Goal: Task Accomplishment & Management: Manage account settings

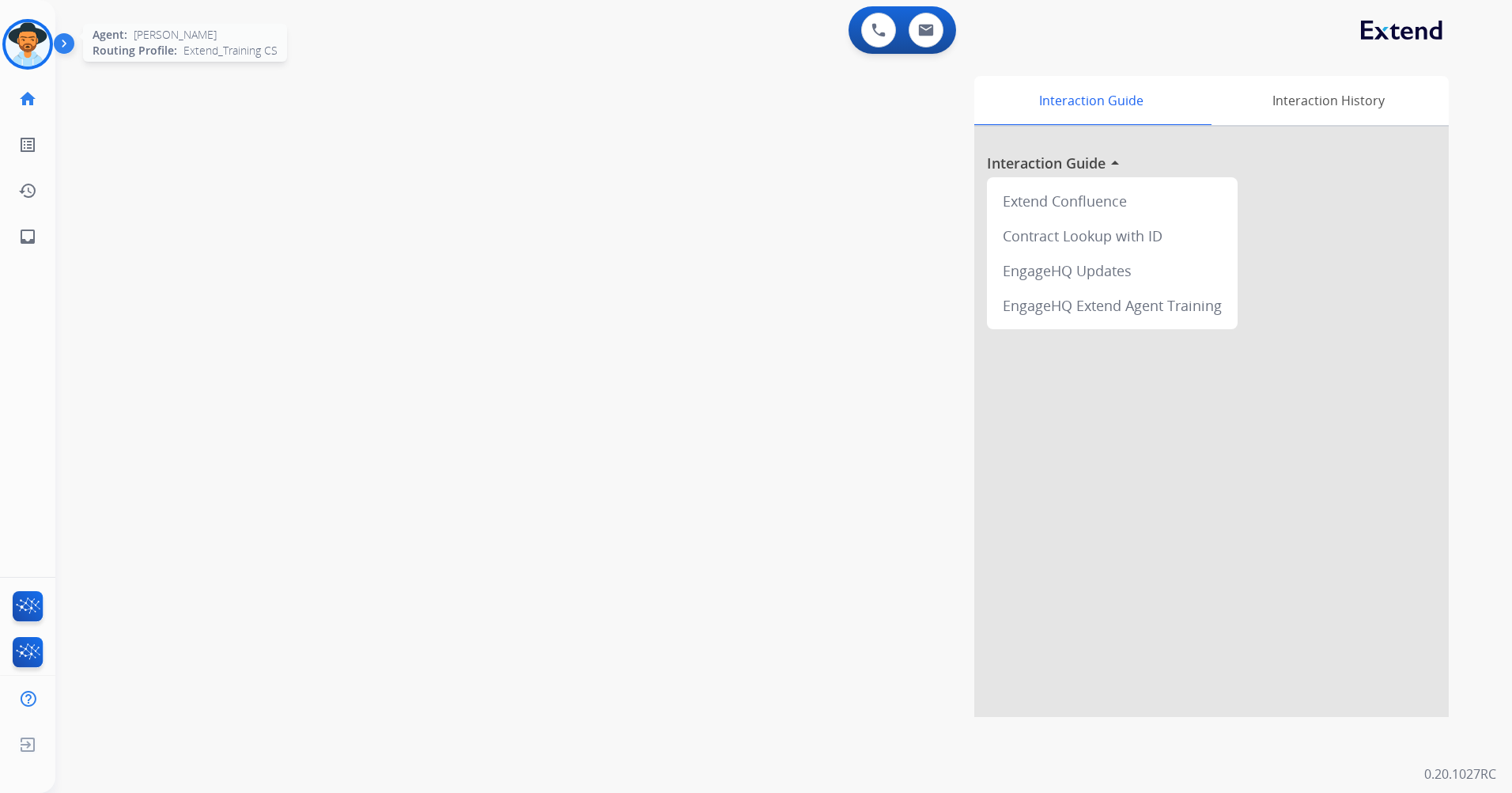
click at [9, 46] on img at bounding box center [28, 45] width 45 height 45
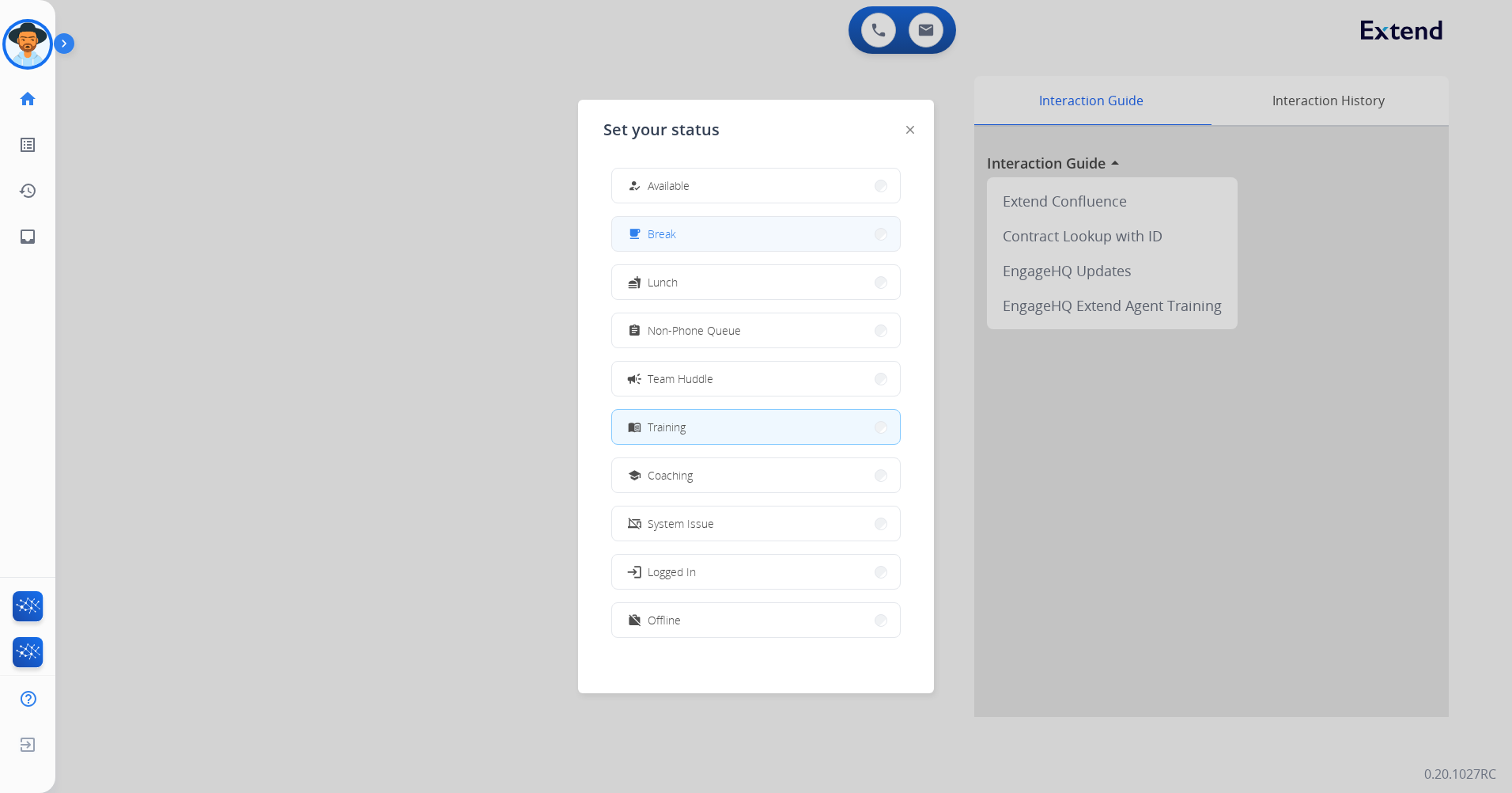
click at [692, 234] on button "free_breakfast Break" at bounding box center [756, 233] width 288 height 34
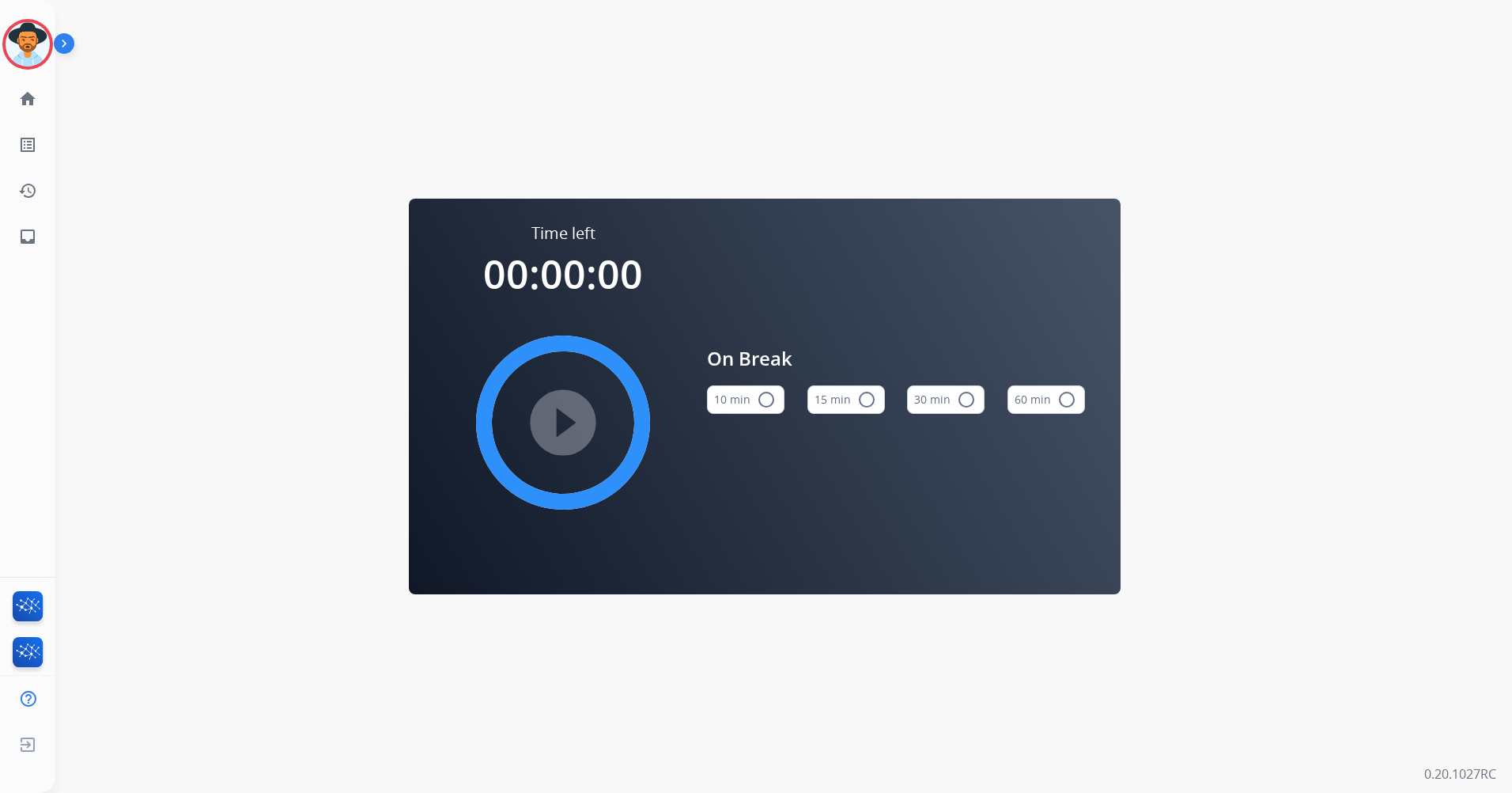
click at [876, 400] on button "15 min radio_button_unchecked" at bounding box center [846, 400] width 77 height 29
click at [554, 413] on mat-icon "play_circle_filled" at bounding box center [563, 423] width 19 height 19
click at [40, 53] on img at bounding box center [28, 45] width 45 height 45
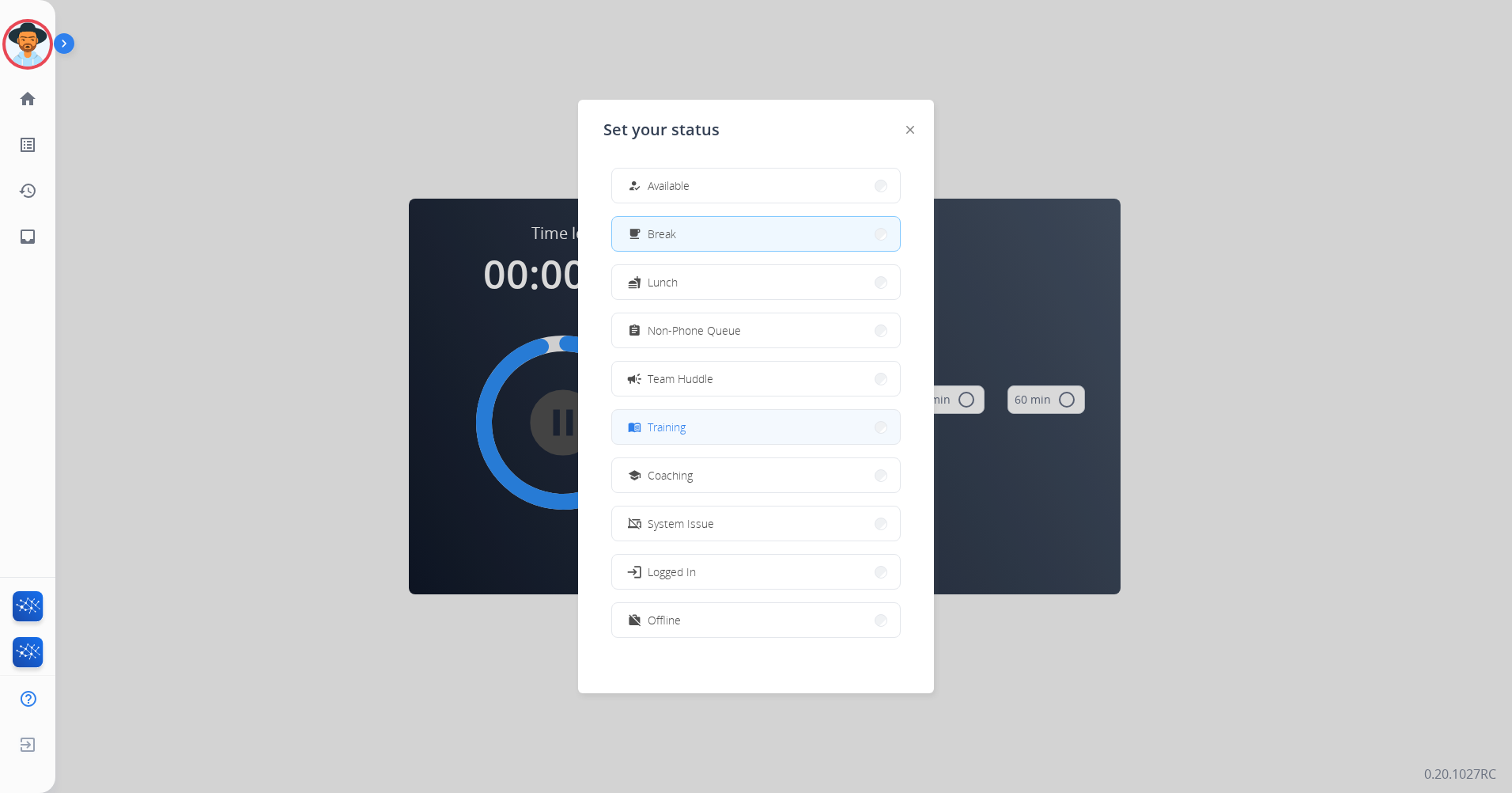
click at [702, 428] on button "menu_book Training" at bounding box center [756, 427] width 288 height 34
